Goal: Task Accomplishment & Management: Manage account settings

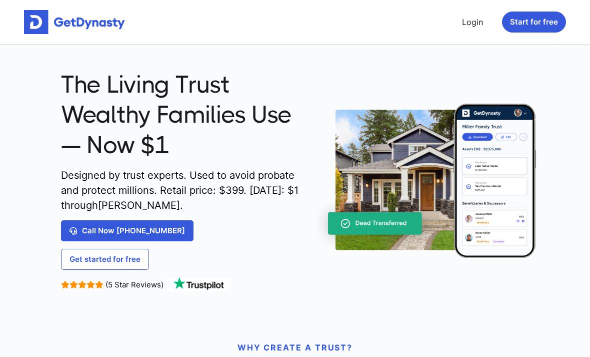
click at [478, 25] on link "Login" at bounding box center [472, 22] width 29 height 20
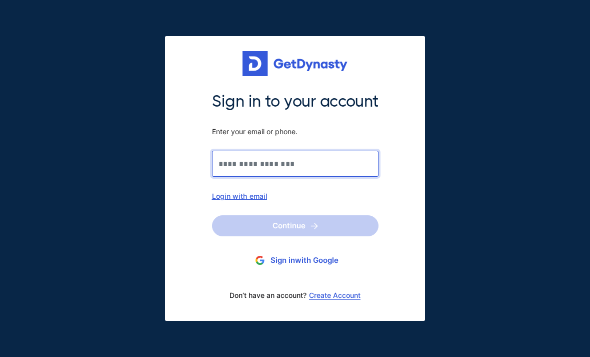
click at [239, 165] on input "Sign in to your account Enter your email or phone." at bounding box center [295, 164] width 167 height 26
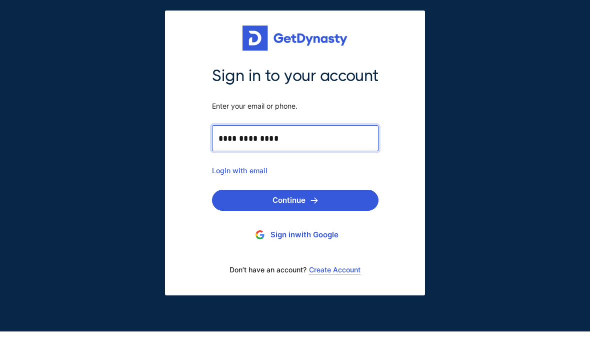
type input "**********"
click at [483, 106] on div "**********" at bounding box center [295, 178] width 590 height 357
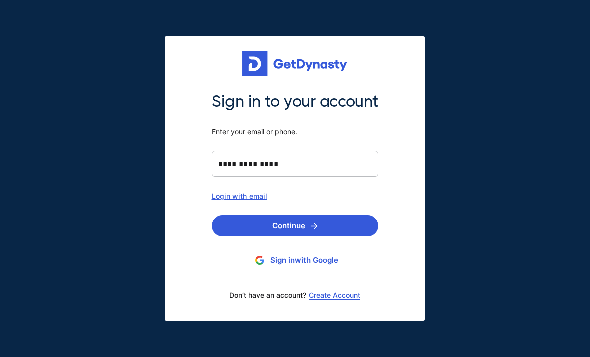
click at [318, 223] on img "submit" at bounding box center [315, 226] width 8 height 7
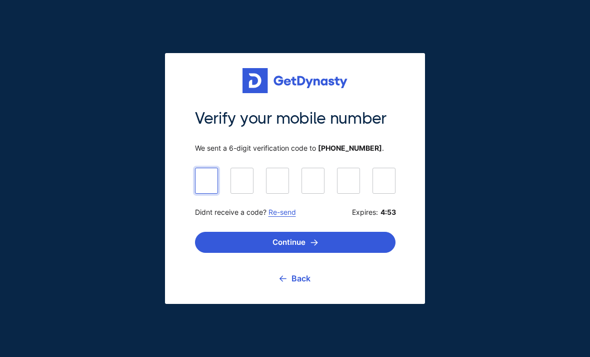
click at [209, 172] on input at bounding box center [295, 180] width 201 height 25
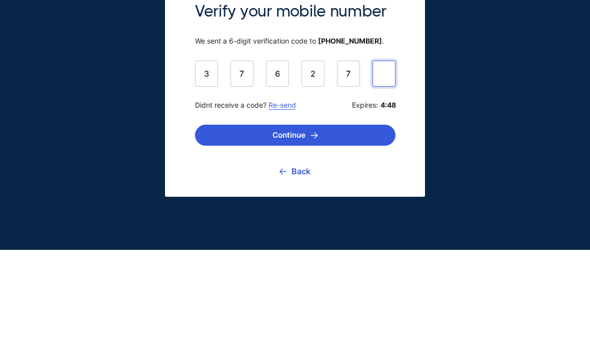
type input "******"
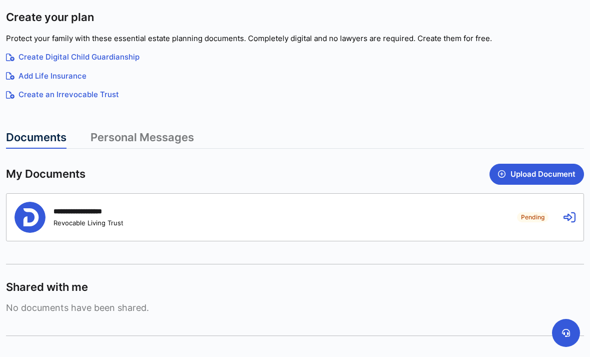
scroll to position [127, 0]
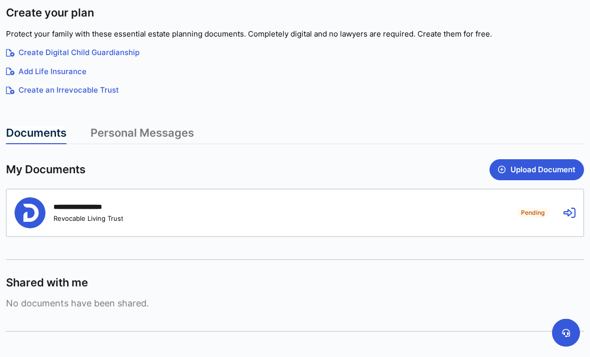
click at [546, 171] on button "Upload Document" at bounding box center [537, 170] width 95 height 21
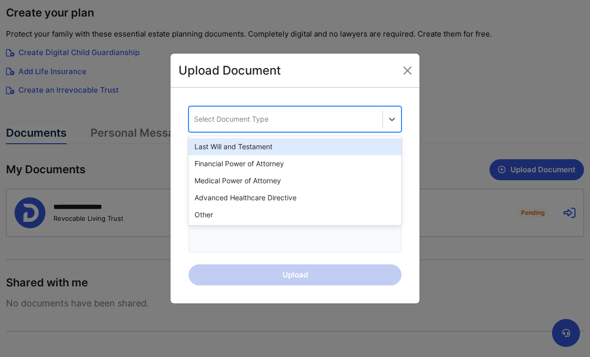
click at [331, 155] on div "Last Will and Testament" at bounding box center [295, 146] width 213 height 17
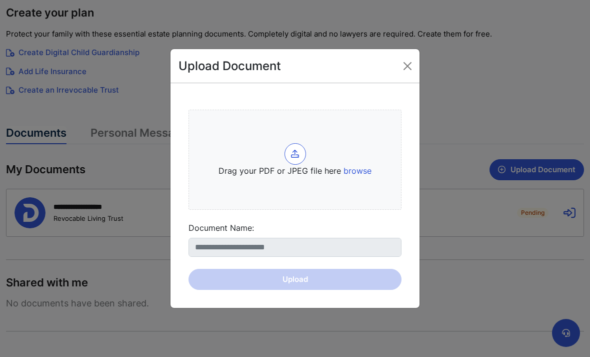
click at [409, 74] on button "Close" at bounding box center [408, 66] width 16 height 16
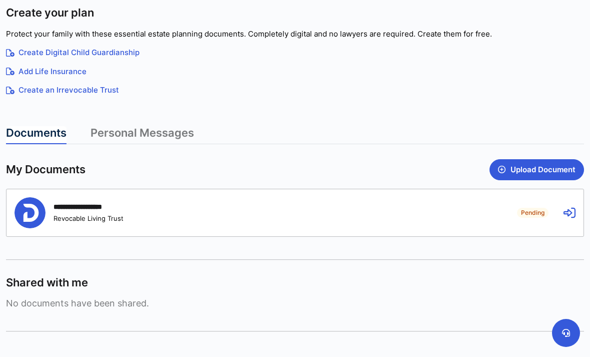
click at [550, 169] on button "Upload Document" at bounding box center [537, 169] width 95 height 21
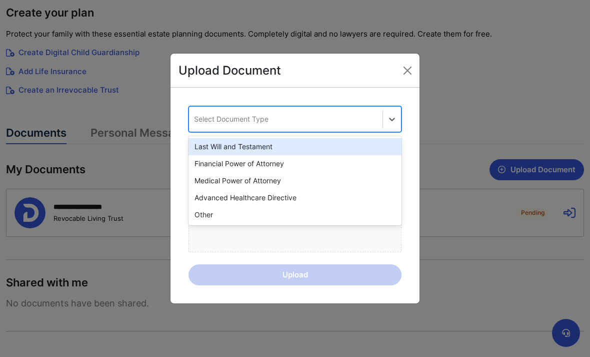
click at [202, 223] on div "Other" at bounding box center [295, 214] width 213 height 17
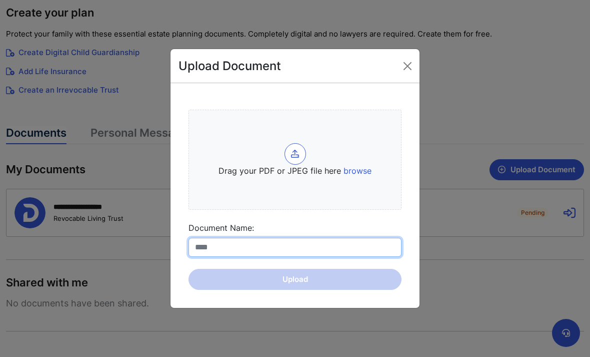
click at [226, 257] on input "Document Name:" at bounding box center [295, 247] width 213 height 19
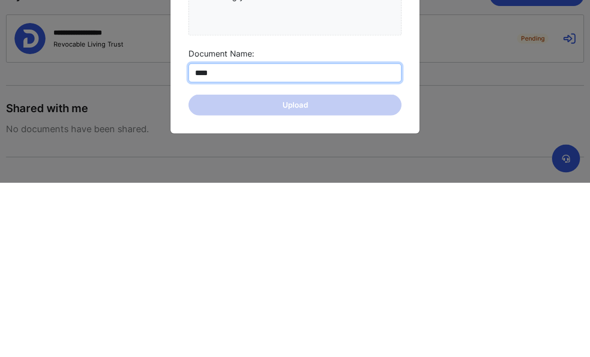
type input "*****"
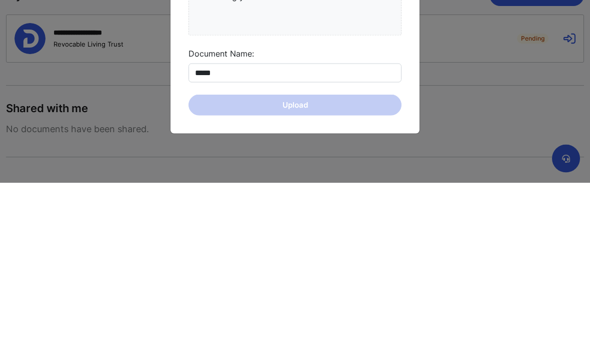
click at [474, 113] on div "Upload Document Drag your PDF or JPEG file here browse Document Name: ***** Upl…" at bounding box center [295, 178] width 590 height 357
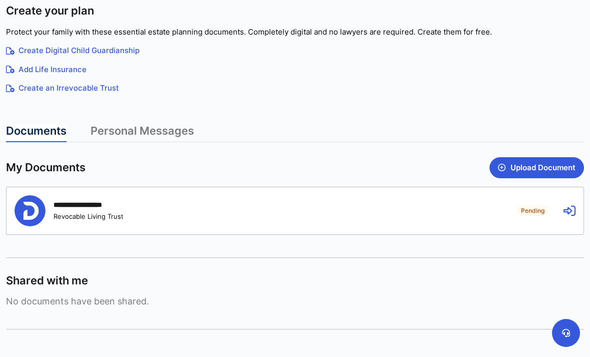
click at [543, 167] on button "Upload Document" at bounding box center [537, 167] width 95 height 21
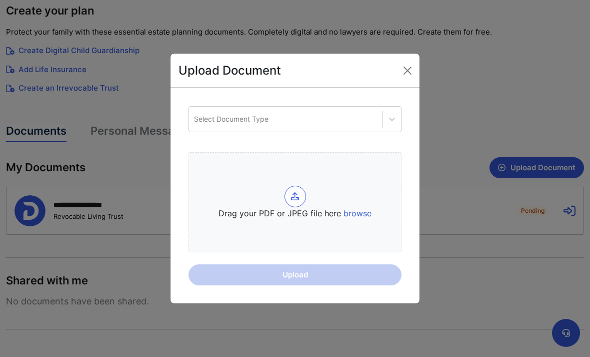
click at [355, 218] on span "browse" at bounding box center [358, 213] width 28 height 10
click at [0, 0] on input "Drag your PDF or JPEG file here browse" at bounding box center [0, 0] width 0 height 0
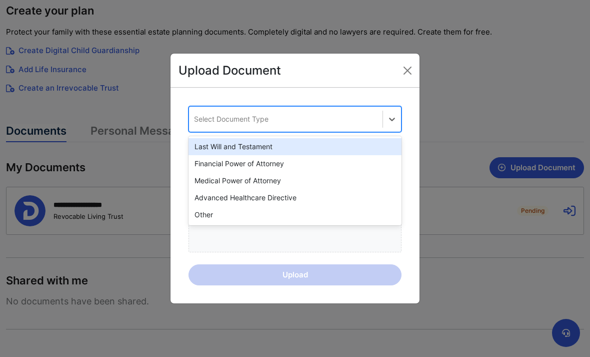
click at [279, 155] on div "Last Will and Testament" at bounding box center [295, 146] width 213 height 17
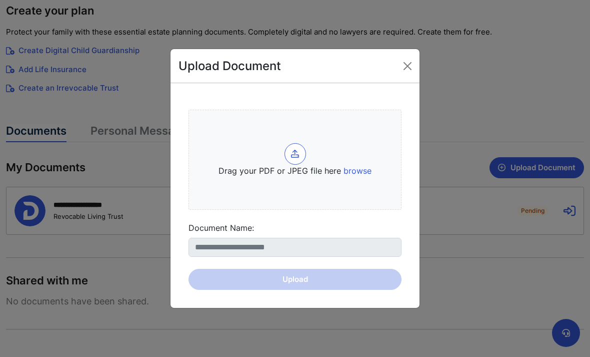
click at [302, 165] on div at bounding box center [296, 154] width 22 height 22
click at [0, 0] on input "Drag your PDF or JPEG file here browse" at bounding box center [0, 0] width 0 height 0
click at [297, 290] on form "Drag your PDF or JPEG file here browse Document Name: Upload" at bounding box center [295, 196] width 213 height 188
click at [301, 290] on form "Drag your PDF or JPEG file here browse Document Name: Upload" at bounding box center [295, 196] width 213 height 188
click at [305, 290] on form "Drag your PDF or JPEG file here browse Document Name: Upload" at bounding box center [295, 196] width 213 height 188
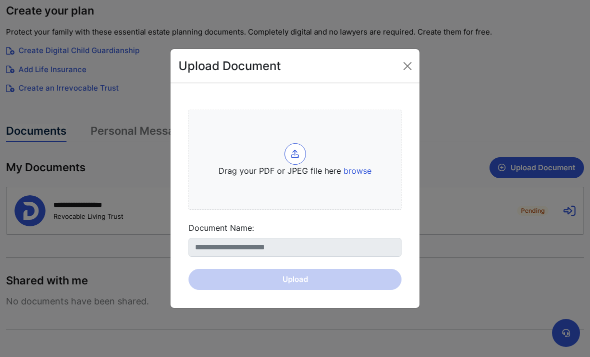
click at [364, 176] on span "browse" at bounding box center [358, 171] width 28 height 10
click at [0, 0] on input "Drag your PDF or JPEG file here browse" at bounding box center [0, 0] width 0 height 0
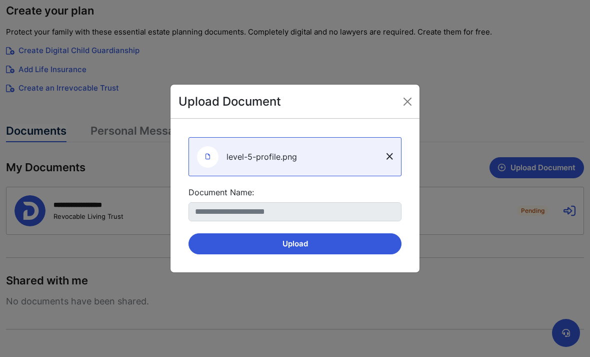
click at [315, 254] on button "Upload" at bounding box center [295, 243] width 213 height 21
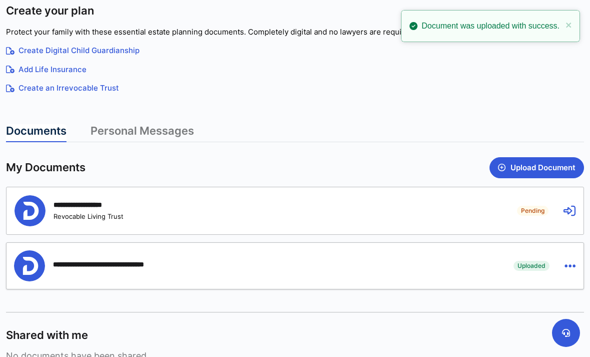
scroll to position [0, 0]
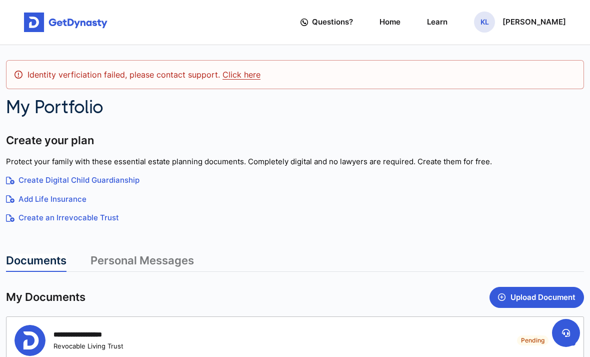
click at [233, 73] on link "Click here" at bounding box center [242, 75] width 38 height 10
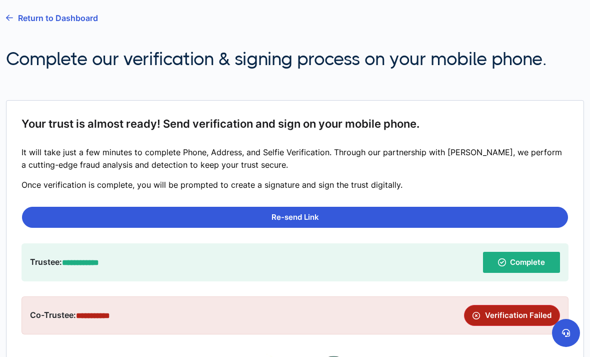
scroll to position [51, 0]
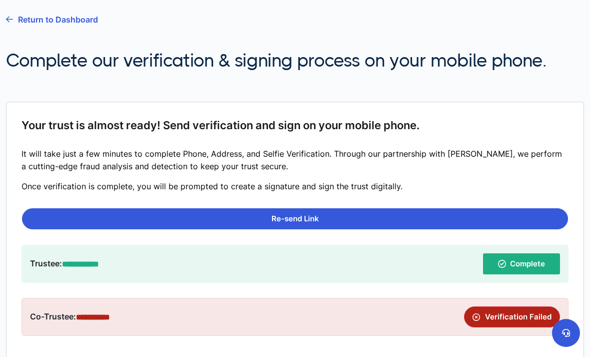
click at [319, 211] on button "Re-send Link" at bounding box center [295, 218] width 546 height 21
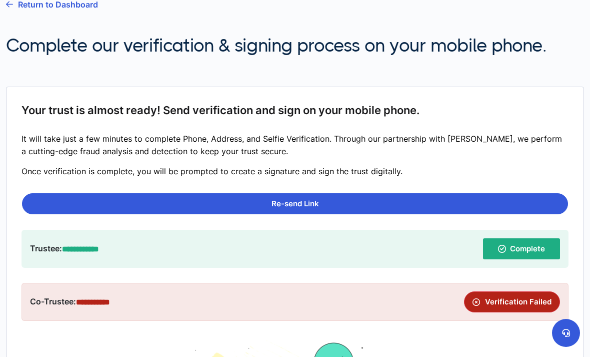
scroll to position [0, 0]
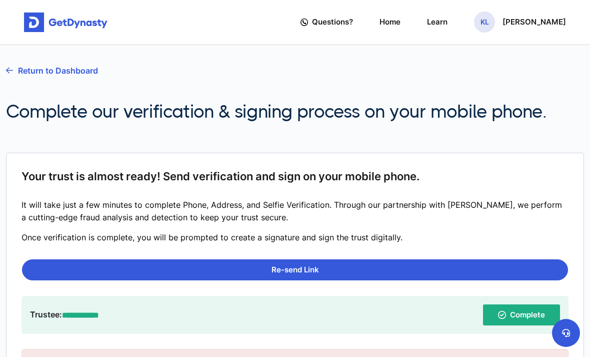
click at [67, 71] on link "Return to Dashboard" at bounding box center [52, 70] width 92 height 25
click at [48, 73] on link "Return to Dashboard" at bounding box center [52, 70] width 92 height 25
click at [41, 71] on link "Return to Dashboard" at bounding box center [52, 70] width 92 height 25
click at [23, 68] on link "Return to Dashboard" at bounding box center [52, 70] width 92 height 25
click at [64, 67] on link "Return to Dashboard" at bounding box center [52, 70] width 92 height 25
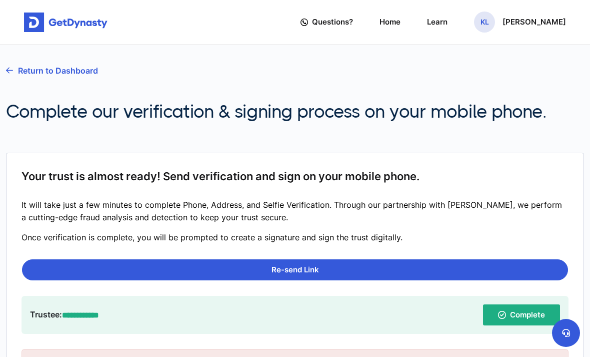
click at [90, 72] on link "Return to Dashboard" at bounding box center [52, 70] width 92 height 25
click at [83, 76] on link "Return to Dashboard" at bounding box center [52, 70] width 92 height 25
click at [90, 77] on link "Return to Dashboard" at bounding box center [52, 70] width 92 height 25
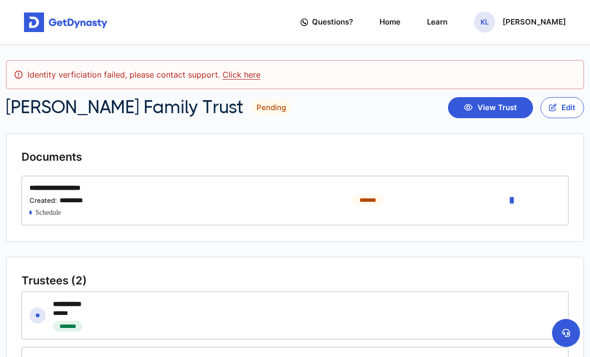
click at [512, 200] on icon "button" at bounding box center [512, 200] width 4 height 12
click at [536, 225] on link "**********" at bounding box center [528, 224] width 79 height 15
